Goal: Answer question/provide support

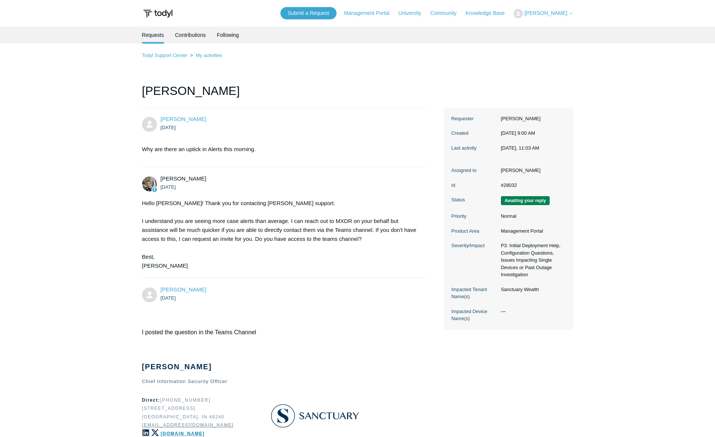
click at [38, 118] on main "Requests Contributions Following Todyl Support Center My activities Todyl Alert…" at bounding box center [357, 278] width 715 height 504
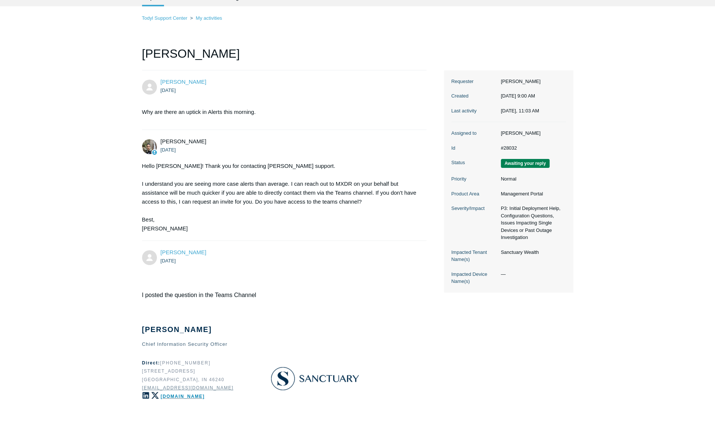
scroll to position [144, 0]
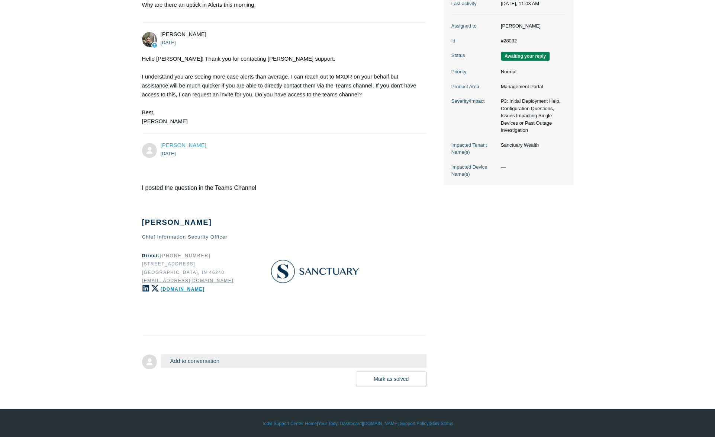
click at [212, 319] on p at bounding box center [281, 323] width 278 height 10
click at [386, 380] on button "Mark as solved" at bounding box center [391, 378] width 71 height 15
